Goal: Entertainment & Leisure: Consume media (video, audio)

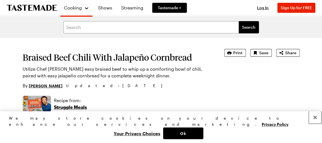
click at [314, 124] on button "Close" at bounding box center [314, 118] width 12 height 12
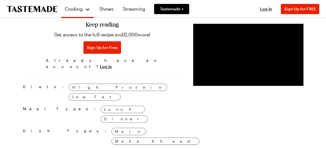
scroll to position [474, 0]
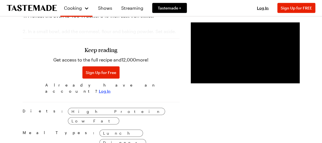
click at [110, 88] on span "Log In" at bounding box center [105, 91] width 12 height 6
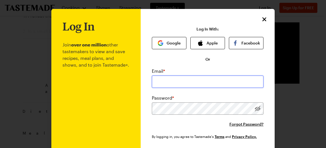
click at [186, 83] on input "email" at bounding box center [208, 81] width 112 height 12
type input "[EMAIL_ADDRESS][DOMAIN_NAME]"
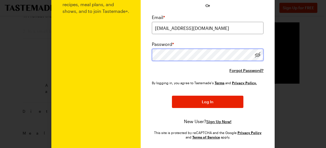
scroll to position [56, 0]
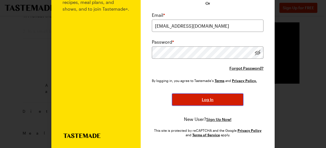
click at [206, 100] on span "Log In" at bounding box center [208, 99] width 12 height 6
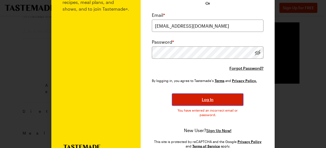
click at [206, 100] on span "Log In" at bounding box center [208, 99] width 12 height 6
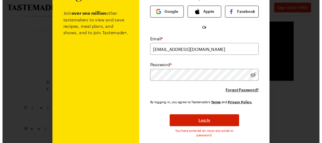
scroll to position [0, 0]
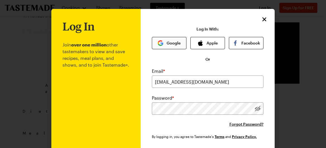
click at [167, 45] on button "Google" at bounding box center [169, 43] width 35 height 12
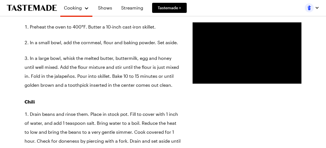
type textarea "x"
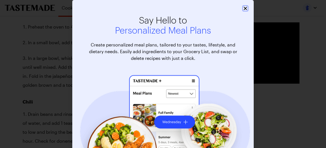
click at [244, 9] on icon "Close" at bounding box center [245, 9] width 6 height 6
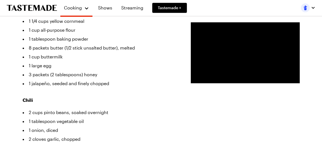
scroll to position [195, 0]
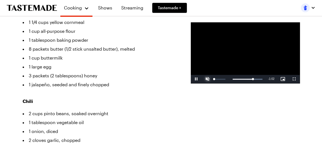
click at [202, 79] on span "Video Player" at bounding box center [207, 79] width 11 height 0
drag, startPoint x: 240, startPoint y: 91, endPoint x: 231, endPoint y: 90, distance: 8.4
click at [231, 83] on div "Loaded : 99.29% 1:48 1:48" at bounding box center [239, 79] width 52 height 8
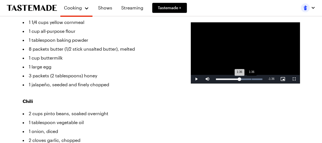
drag, startPoint x: 234, startPoint y: 91, endPoint x: 226, endPoint y: 91, distance: 7.3
click at [226, 80] on div "1:36" at bounding box center [228, 79] width 24 height 1
drag, startPoint x: 239, startPoint y: 94, endPoint x: 185, endPoint y: 97, distance: 54.5
click at [216, 80] on div "Loaded : 31.33% 0:35 0:13" at bounding box center [239, 79] width 47 height 1
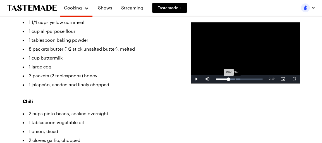
click at [216, 80] on div "Loaded : 52.37% 0:52 0:52" at bounding box center [239, 79] width 47 height 1
click at [217, 80] on div "Loaded : 62.70% 1:10 0:56" at bounding box center [239, 79] width 47 height 1
drag, startPoint x: 230, startPoint y: 92, endPoint x: 211, endPoint y: 89, distance: 18.9
click at [211, 83] on video-js "Video Player is loading. Play Video Play Mute 100% Current Time 0:54 / Duration…" at bounding box center [244, 52] width 109 height 61
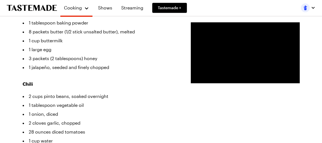
scroll to position [167, 0]
